Goal: Task Accomplishment & Management: Use online tool/utility

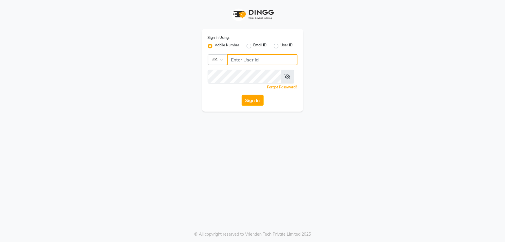
click at [257, 65] on input "Username" at bounding box center [262, 59] width 70 height 11
type input "73789417432"
click at [242, 95] on button "Sign In" at bounding box center [253, 100] width 22 height 11
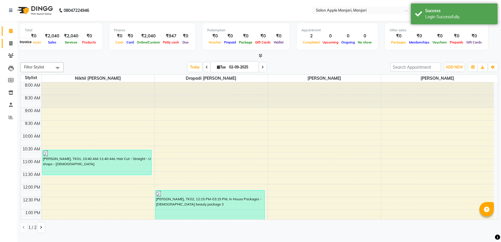
click at [9, 44] on icon at bounding box center [10, 43] width 3 height 4
select select "8088"
select select "service"
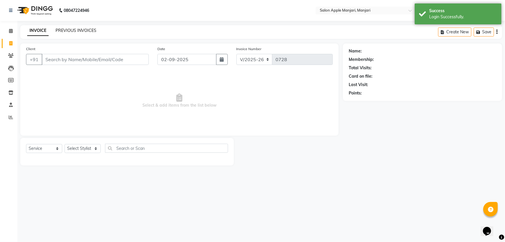
click at [72, 30] on link "PREVIOUS INVOICES" at bounding box center [76, 30] width 41 height 5
